Goal: Task Accomplishment & Management: Manage account settings

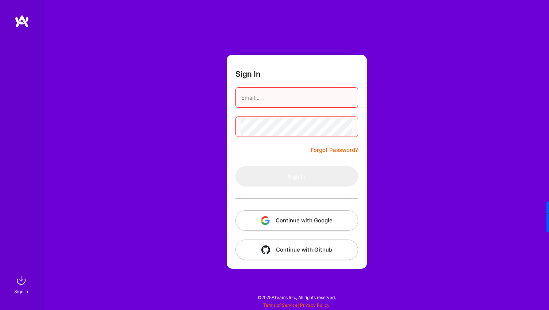
click at [306, 223] on button "Continue with Google" at bounding box center [296, 220] width 123 height 20
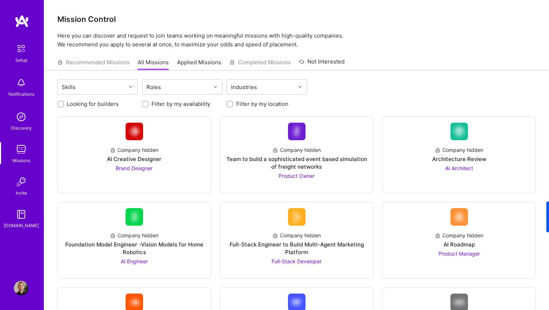
click at [21, 51] on img at bounding box center [20, 48] width 15 height 15
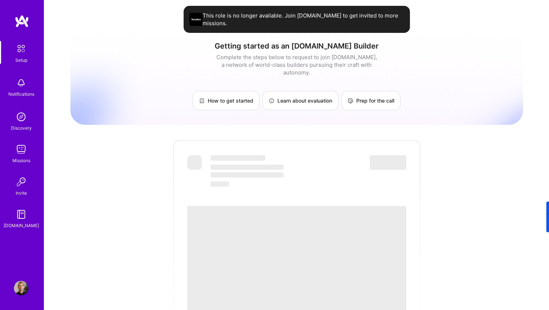
scroll to position [15, 0]
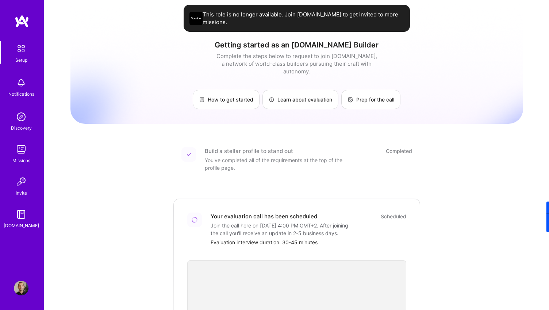
click at [318, 22] on div "This role is no longer available. Join [DOMAIN_NAME] to get invited to more mis…" at bounding box center [296, 18] width 226 height 27
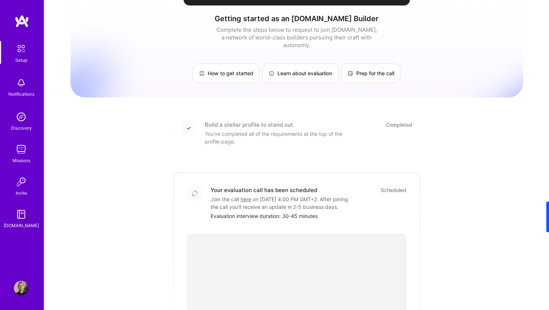
scroll to position [54, 0]
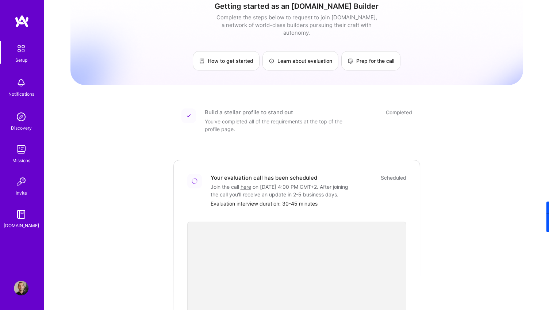
click at [398, 174] on div "Scheduled" at bounding box center [393, 178] width 26 height 8
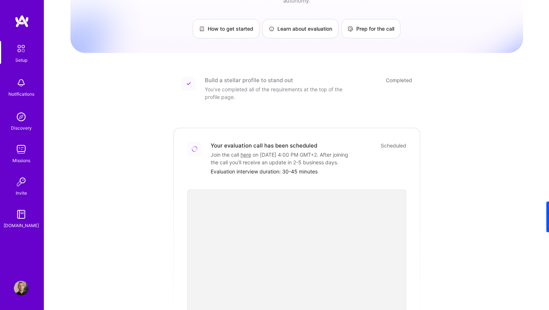
scroll to position [92, 0]
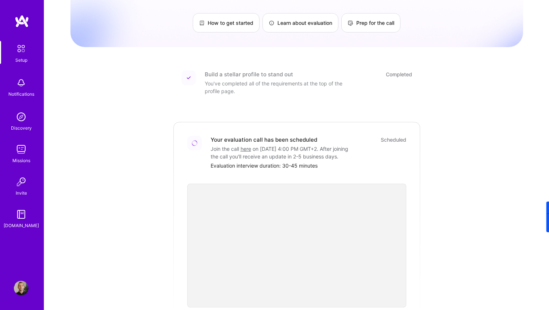
click at [247, 146] on link "here" at bounding box center [245, 149] width 11 height 6
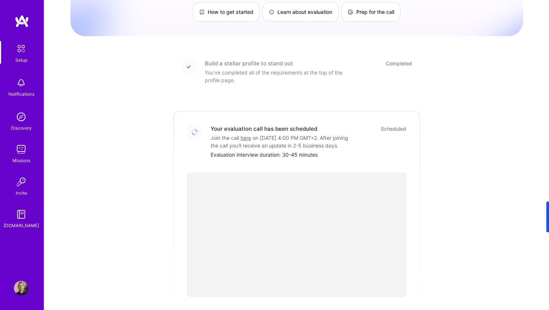
scroll to position [0, 0]
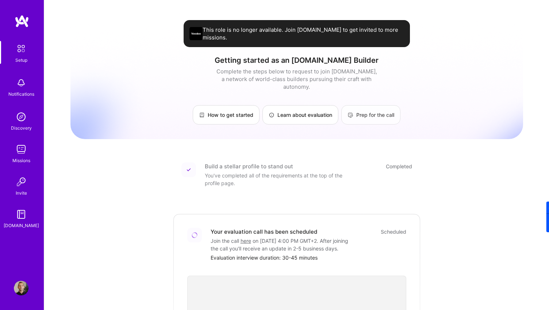
click at [372, 105] on link "Prep for the call" at bounding box center [370, 114] width 59 height 19
